Goal: Transaction & Acquisition: Purchase product/service

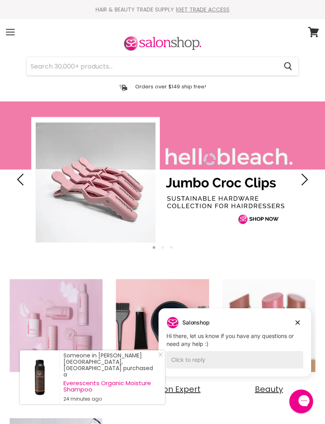
click at [209, 54] on div "Cancel Orders over $149 ship free!" at bounding box center [162, 64] width 313 height 59
click at [197, 61] on input "Search" at bounding box center [152, 66] width 251 height 18
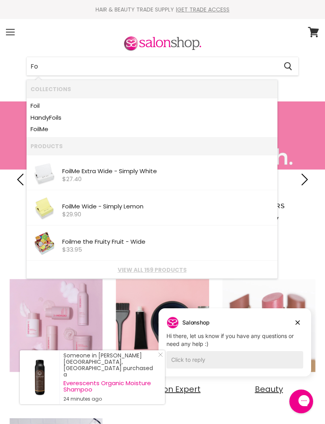
type input "F"
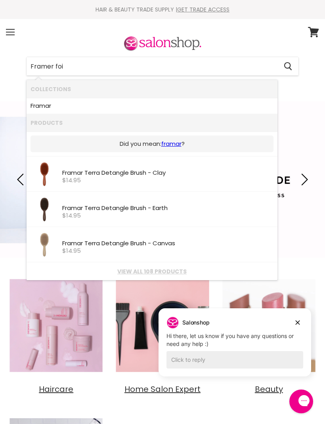
type input "Framer foil"
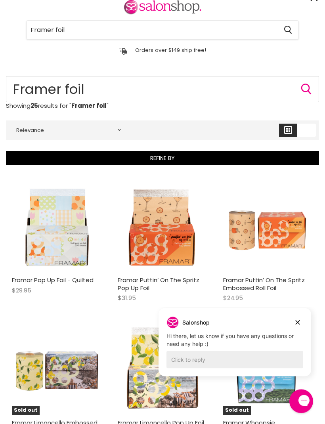
scroll to position [34, 0]
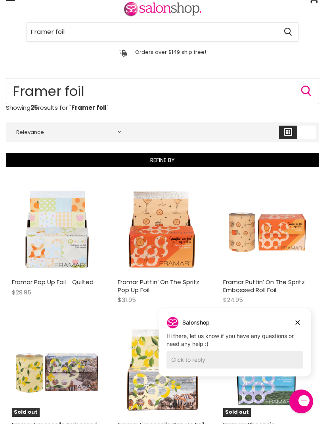
click at [114, 39] on input "Framer foil" at bounding box center [152, 32] width 251 height 18
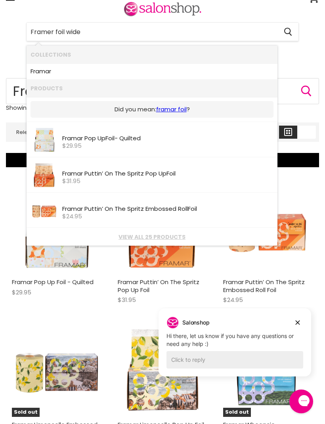
type input "Framer foil wide"
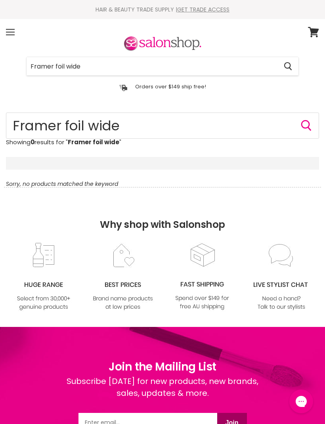
click at [199, 70] on input "Framer foil wide" at bounding box center [152, 66] width 251 height 18
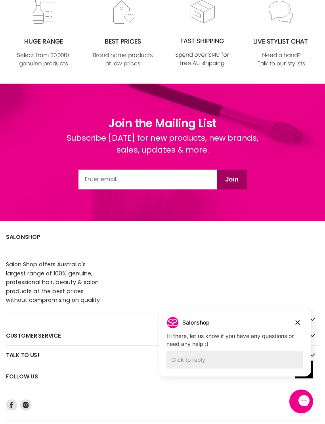
click at [310, 325] on div "Salonshop Salonshop says: Hi there, let us know if you have any questions or ne…" at bounding box center [234, 332] width 152 height 32
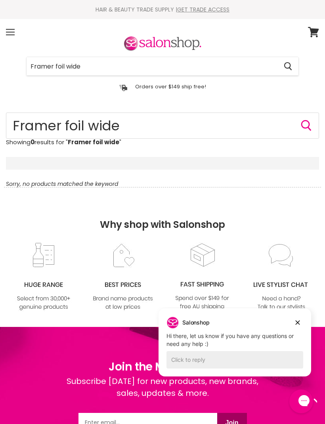
click at [151, 68] on input "Framer foil wide" at bounding box center [152, 66] width 251 height 18
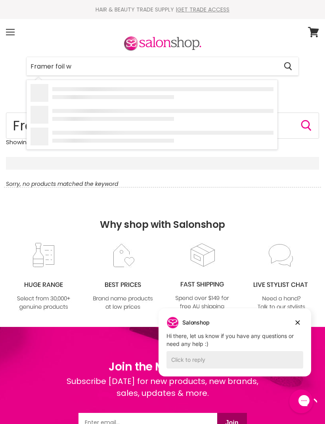
type input "Framer foil"
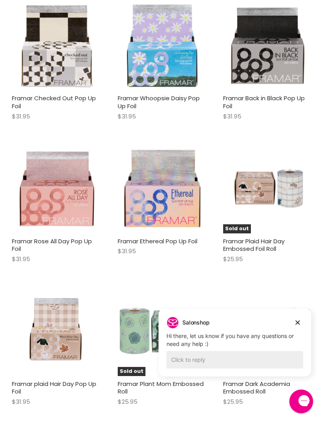
scroll to position [590, 0]
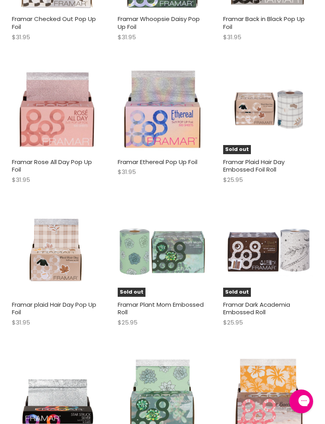
click at [300, 351] on img "Main content" at bounding box center [268, 394] width 90 height 90
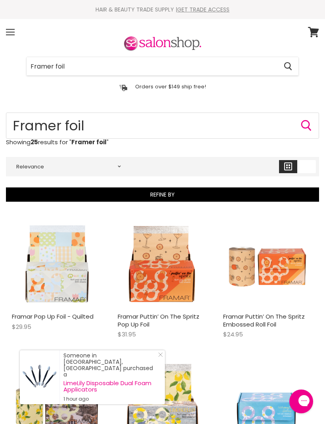
click at [87, 61] on input "Framer foil" at bounding box center [152, 66] width 251 height 18
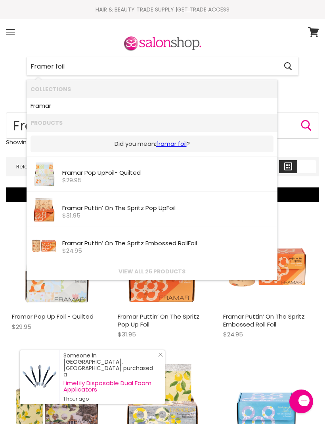
click at [225, 64] on input "Framer foil" at bounding box center [152, 66] width 251 height 18
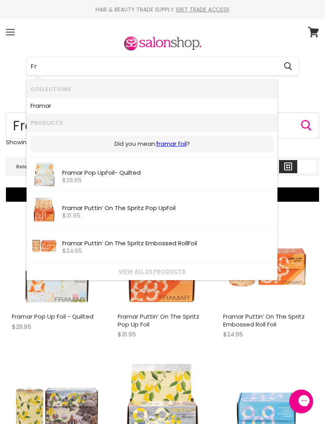
type input "F"
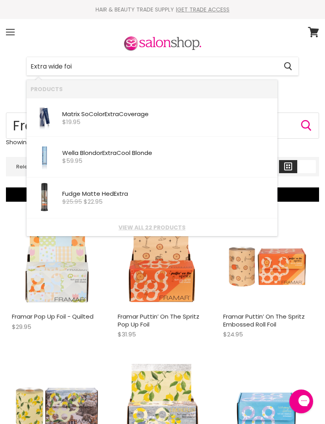
type input "Extra wide foil"
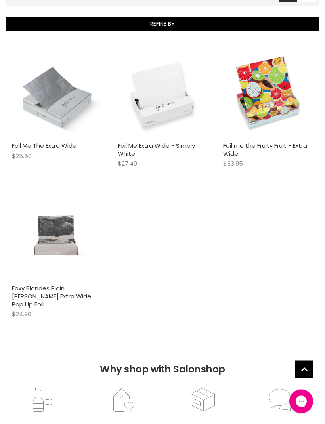
scroll to position [171, 0]
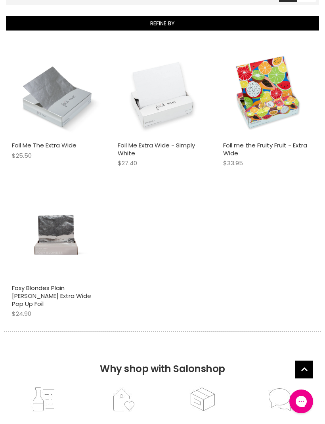
click at [258, 117] on img "Main content" at bounding box center [268, 93] width 90 height 90
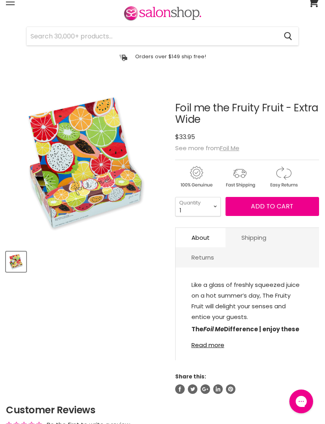
select select "6"
type input "6"
click at [276, 210] on span "Add to cart" at bounding box center [272, 206] width 42 height 9
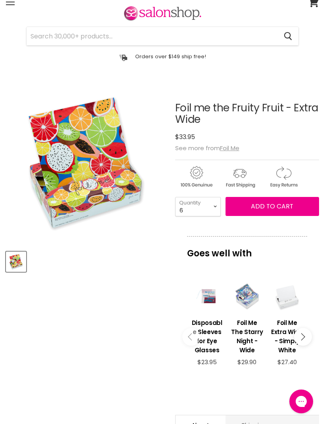
click at [305, 209] on button "Add to cart" at bounding box center [271, 206] width 93 height 19
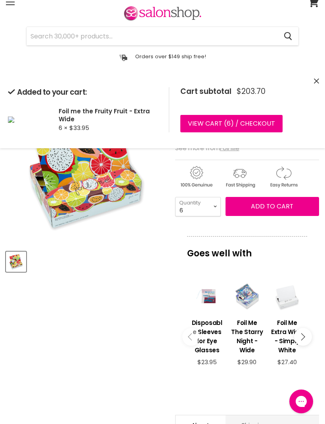
click at [163, 50] on div "Orders over $149 ship free! Orders over $149 ship free!" at bounding box center [162, 54] width 313 height 18
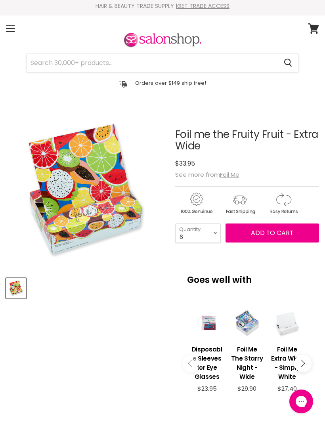
click at [197, 65] on input "Search" at bounding box center [152, 62] width 251 height 18
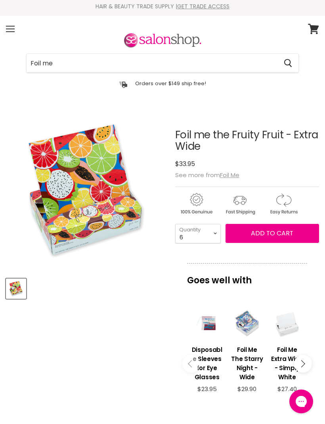
type input "Foil me"
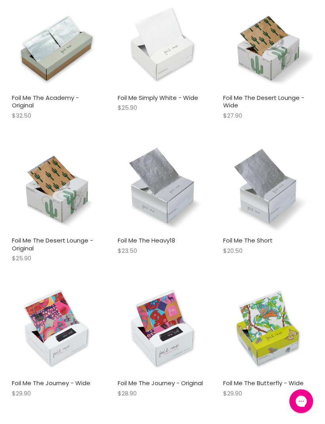
scroll to position [504, 0]
click at [274, 82] on img "Main content" at bounding box center [268, 45] width 90 height 90
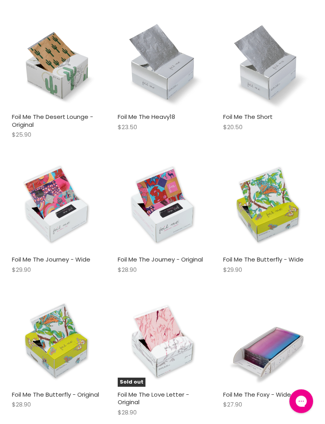
scroll to position [712, 0]
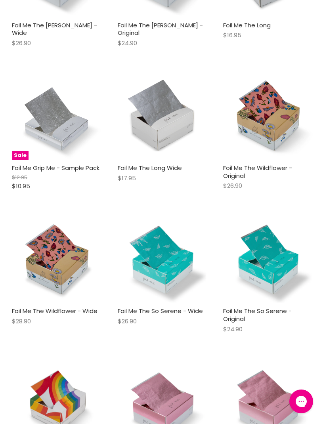
scroll to position [1425, 0]
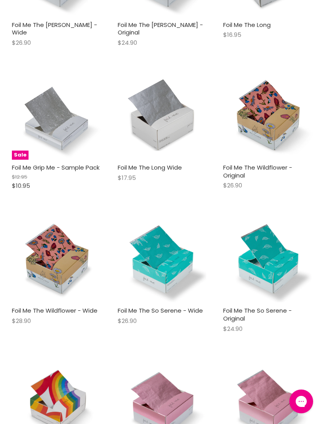
click at [173, 253] on img "Main content" at bounding box center [163, 258] width 90 height 88
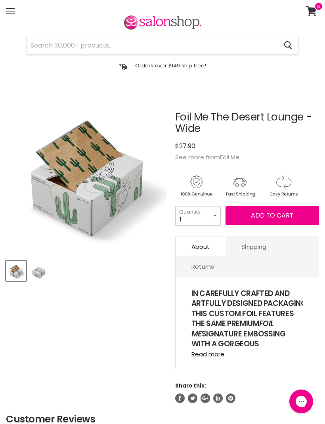
click at [198, 223] on select "1 2 3 4 5 6 7 8 9 10+" at bounding box center [198, 215] width 46 height 19
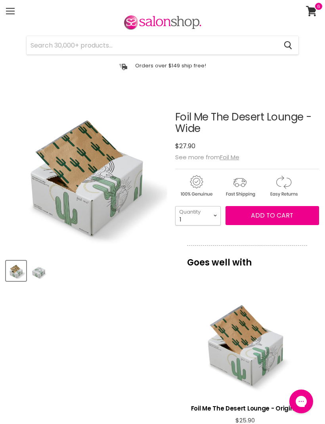
select select "3"
type input "3"
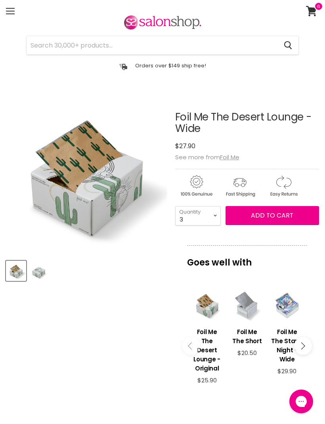
click at [275, 220] on span "Add to cart" at bounding box center [272, 215] width 42 height 9
click at [282, 225] on button "Add to cart" at bounding box center [271, 215] width 93 height 19
